Goal: Task Accomplishment & Management: Manage account settings

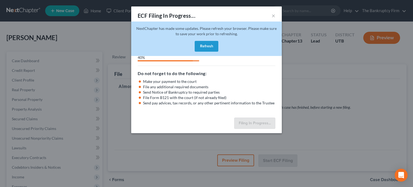
scroll to position [108, 0]
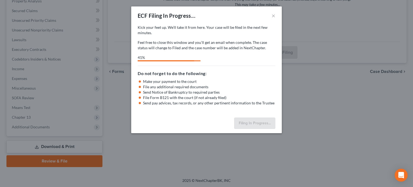
click at [355, 26] on div "ECF Filing In Progress... × Kick your feet up. We’ll take it from here. Your ca…" at bounding box center [206, 93] width 413 height 187
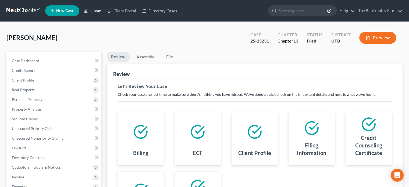
click at [95, 14] on link "Home" at bounding box center [92, 11] width 23 height 10
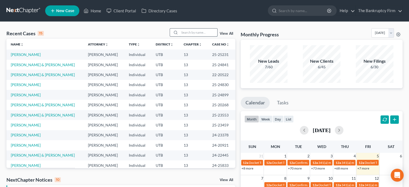
click at [187, 33] on input "search" at bounding box center [199, 32] width 38 height 8
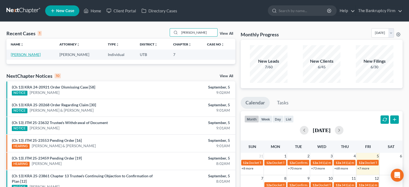
type input "[PERSON_NAME]"
click at [15, 53] on link "Jessop, Michael" at bounding box center [26, 54] width 30 height 5
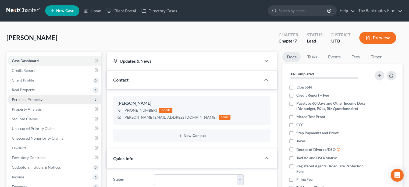
scroll to position [42, 0]
click at [28, 99] on span "Personal Property" at bounding box center [27, 99] width 31 height 5
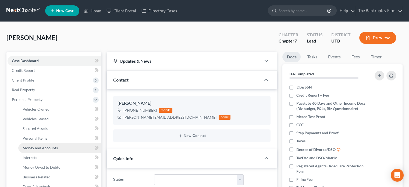
click at [42, 148] on span "Money and Accounts" at bounding box center [40, 147] width 35 height 5
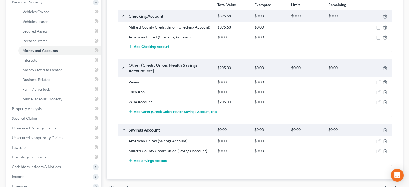
scroll to position [100, 0]
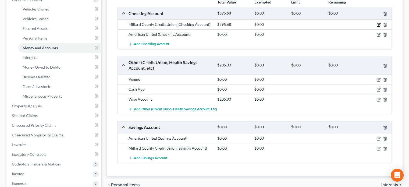
click at [379, 23] on icon "button" at bounding box center [379, 24] width 2 height 2
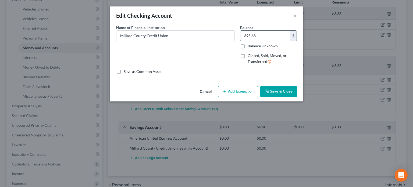
click at [265, 36] on input "395.68" at bounding box center [265, 36] width 50 height 10
type input "369.61"
click at [284, 87] on button "Save & Close" at bounding box center [278, 91] width 37 height 11
